Goal: Check status

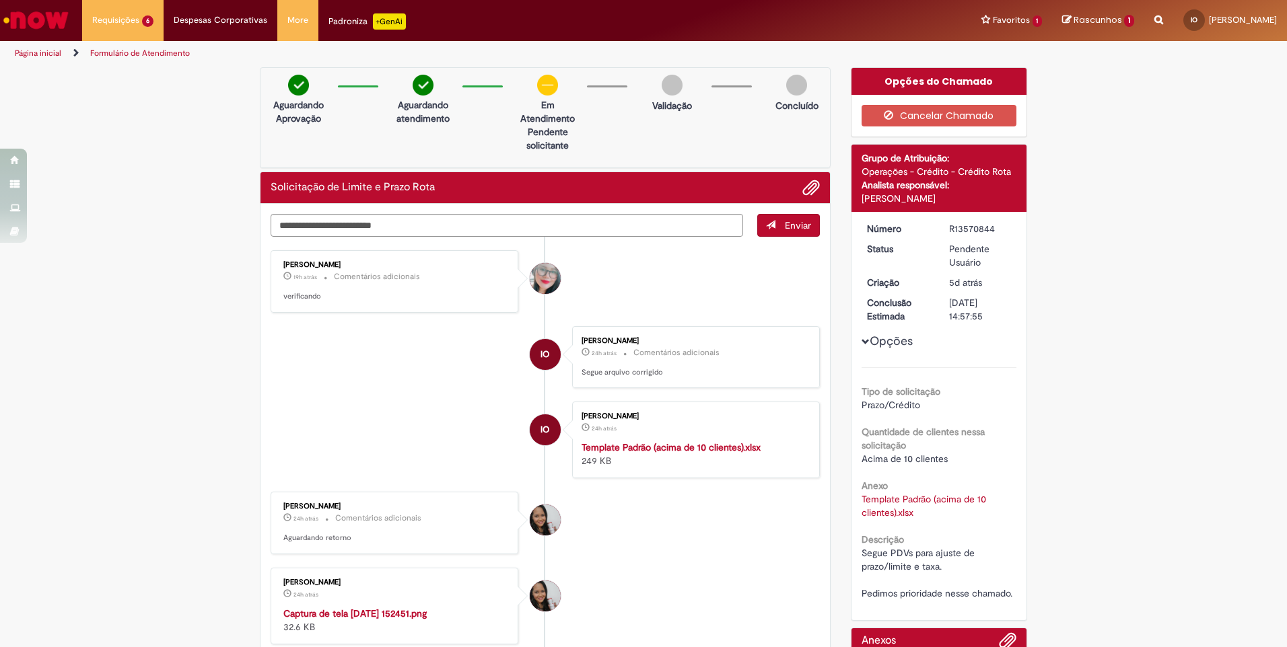
scroll to position [508, 0]
